Goal: Information Seeking & Learning: Check status

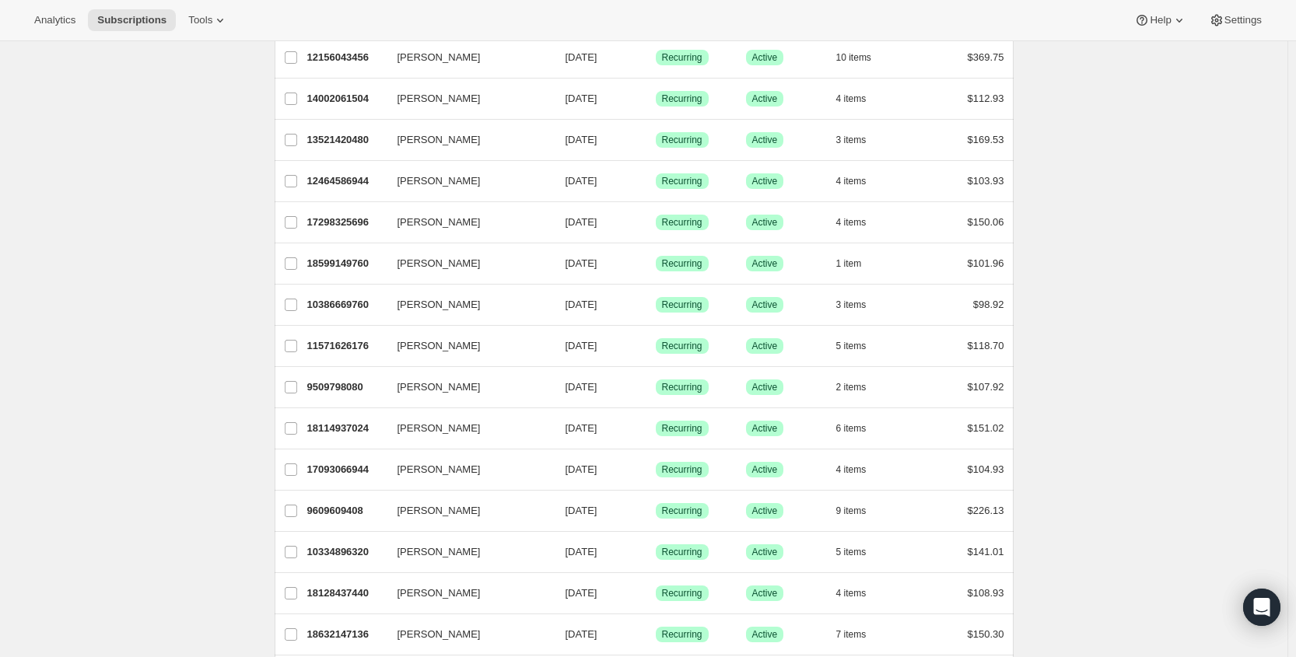
scroll to position [778, 0]
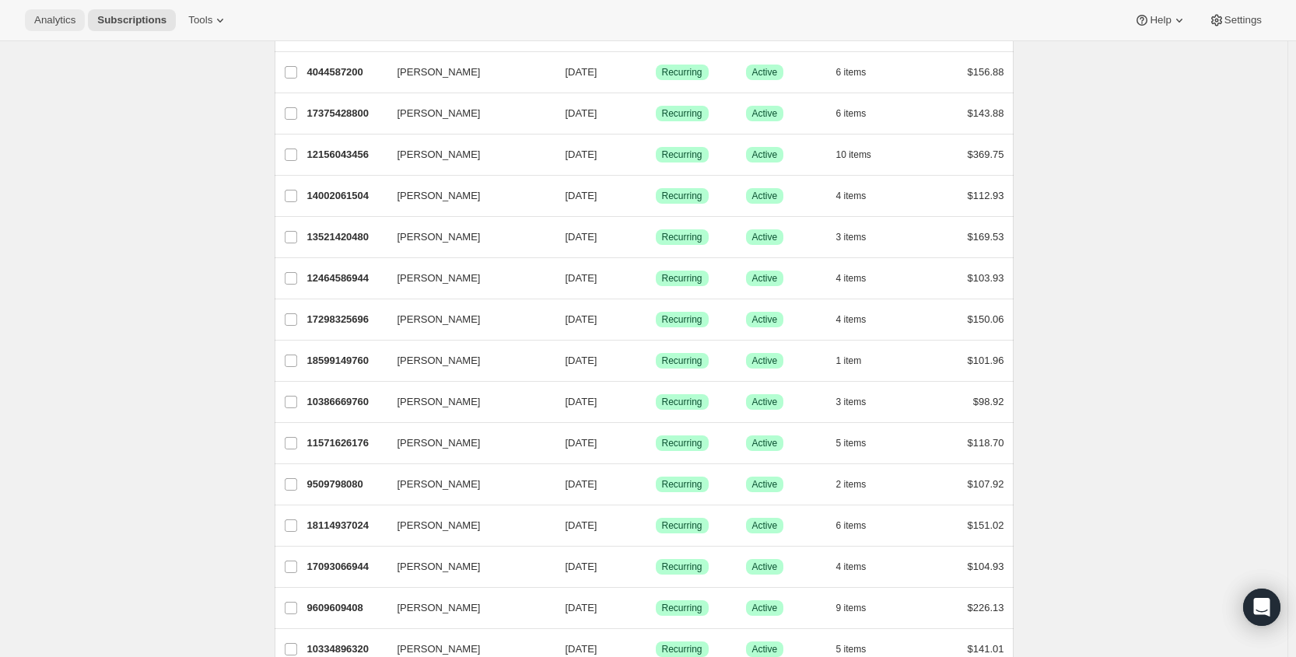
click at [67, 22] on span "Analytics" at bounding box center [54, 20] width 41 height 12
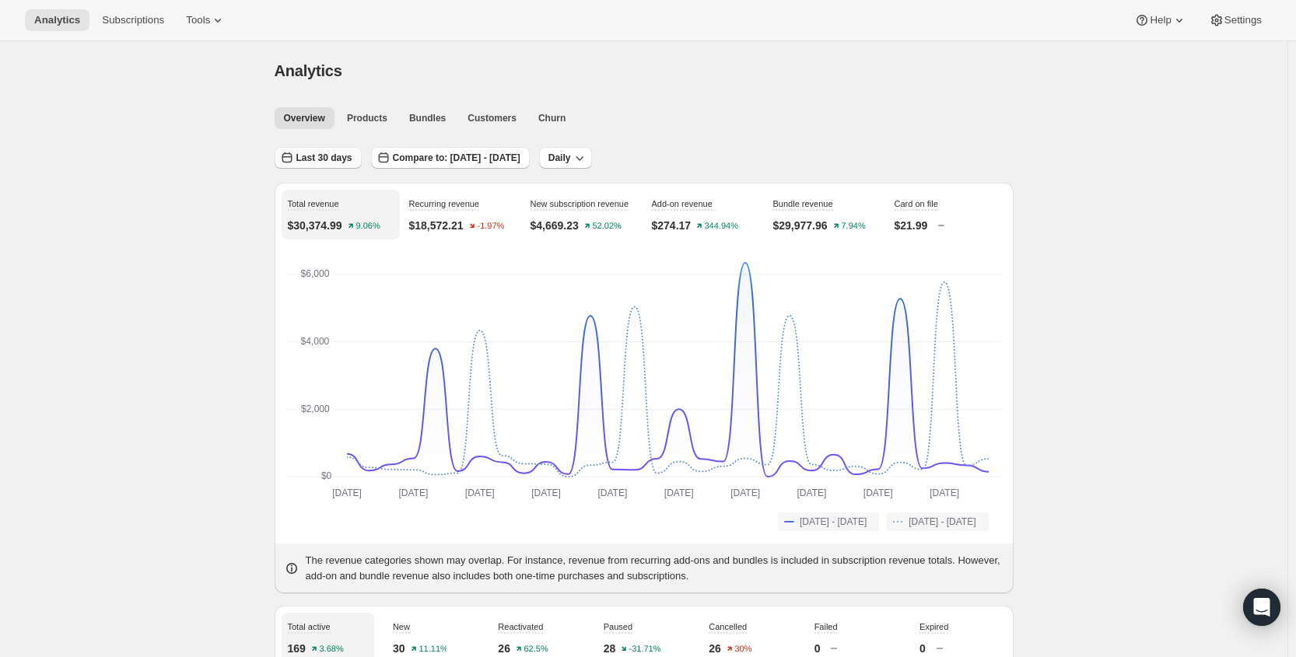
click at [342, 158] on span "Last 30 days" at bounding box center [324, 158] width 56 height 12
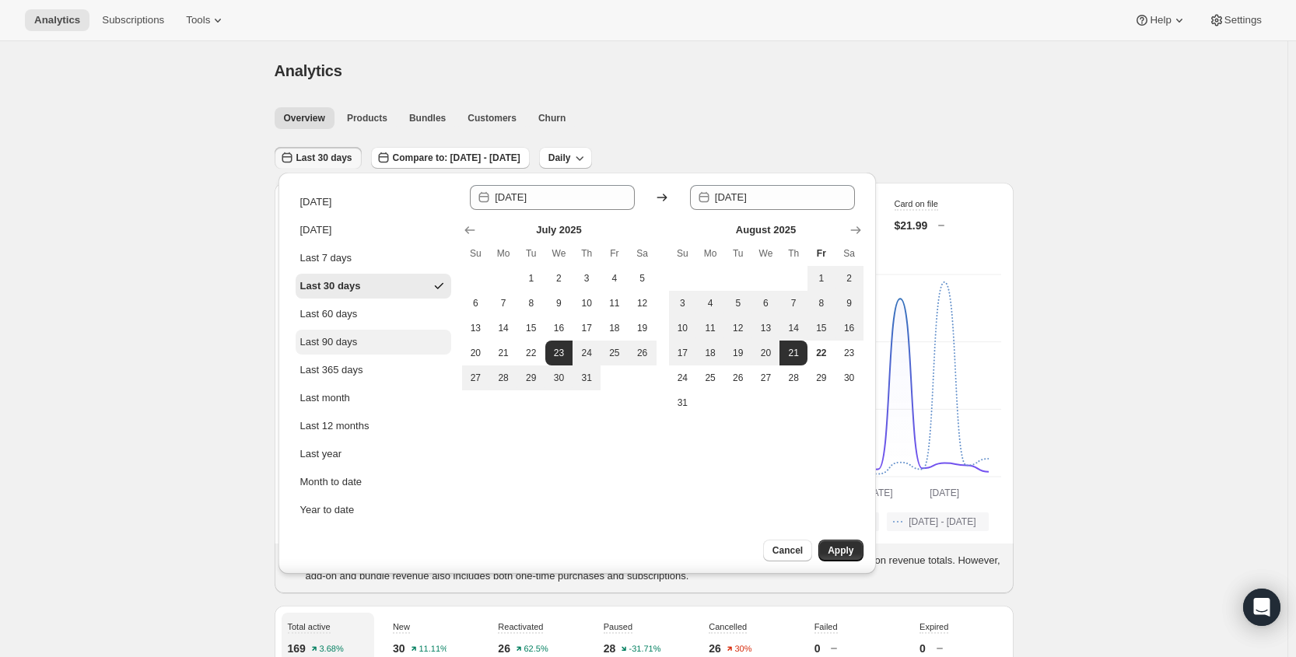
click at [351, 342] on div "Last 90 days" at bounding box center [329, 343] width 58 height 16
type input "[DATE]"
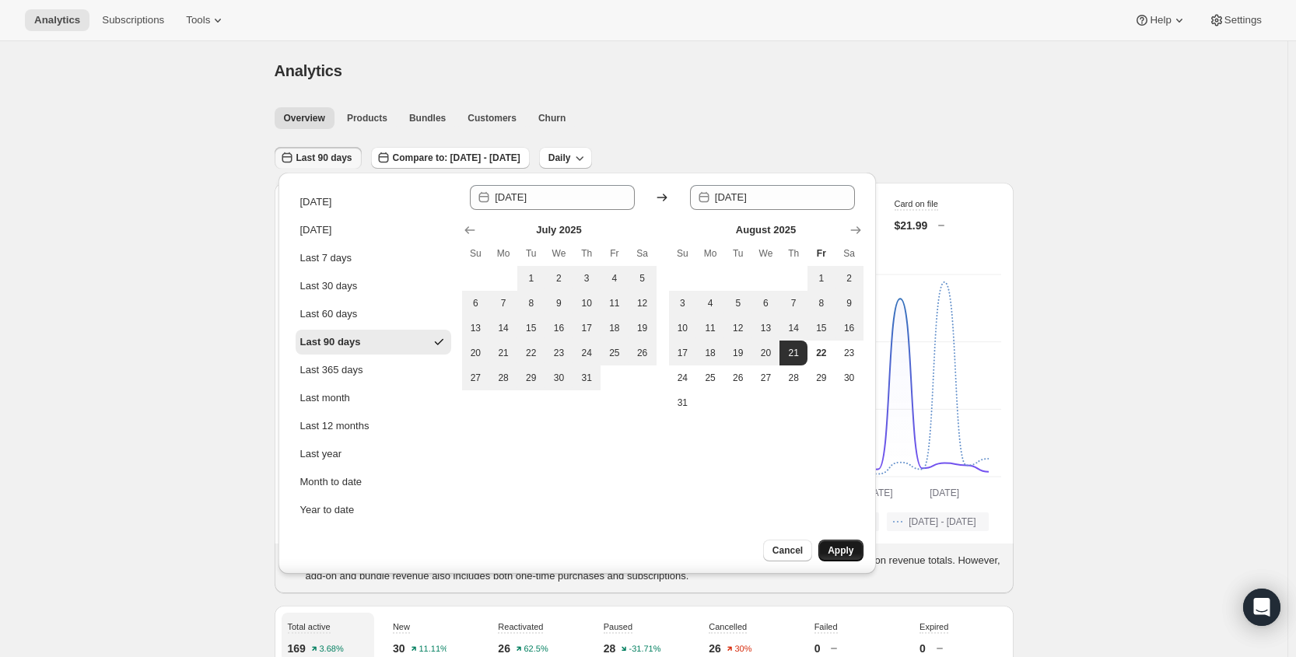
click at [849, 547] on span "Apply" at bounding box center [841, 551] width 26 height 12
